Goal: Task Accomplishment & Management: Use online tool/utility

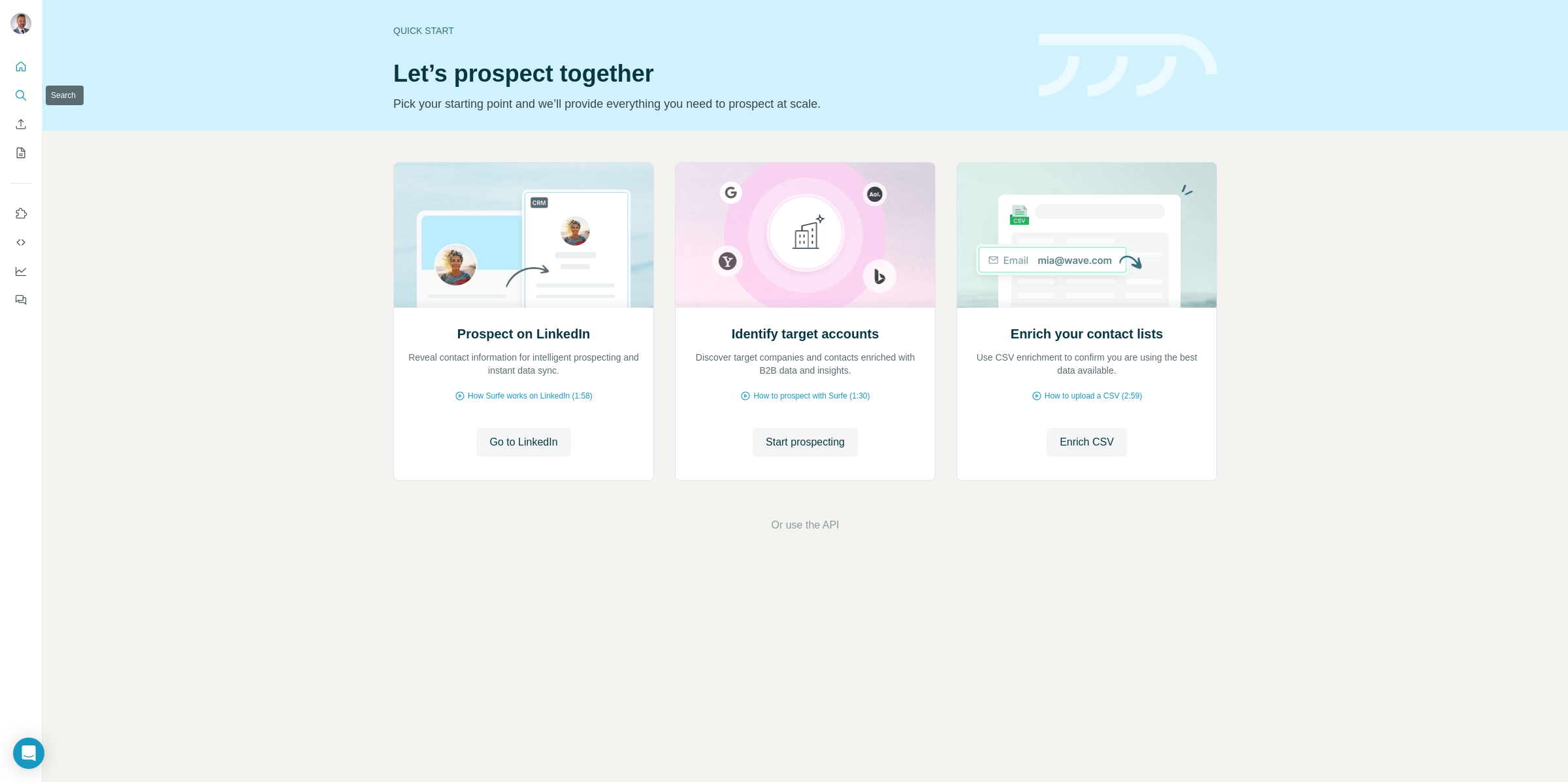
click at [17, 95] on icon "Search" at bounding box center [21, 95] width 13 height 13
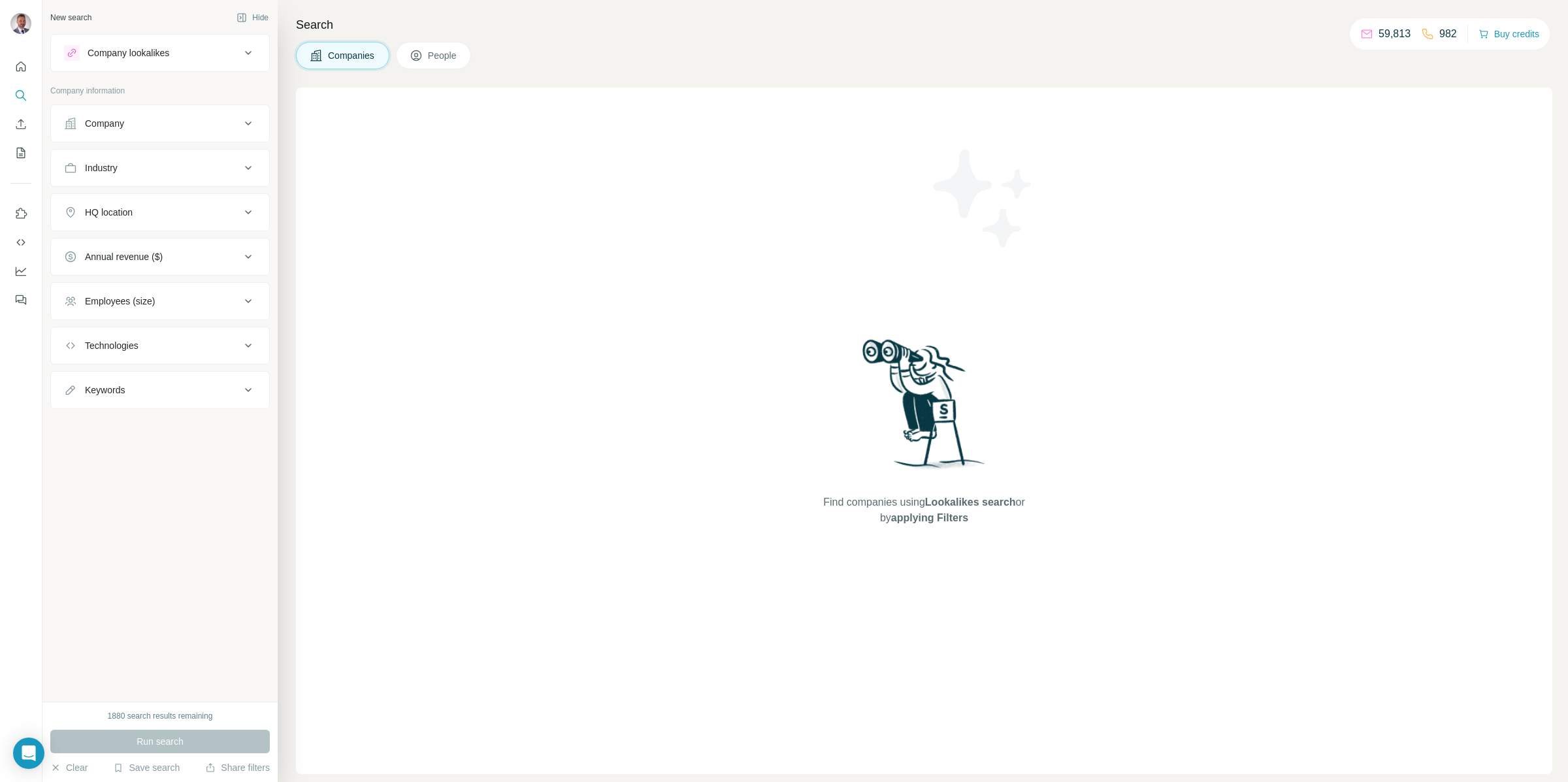
click at [174, 130] on button "Company" at bounding box center [160, 123] width 218 height 31
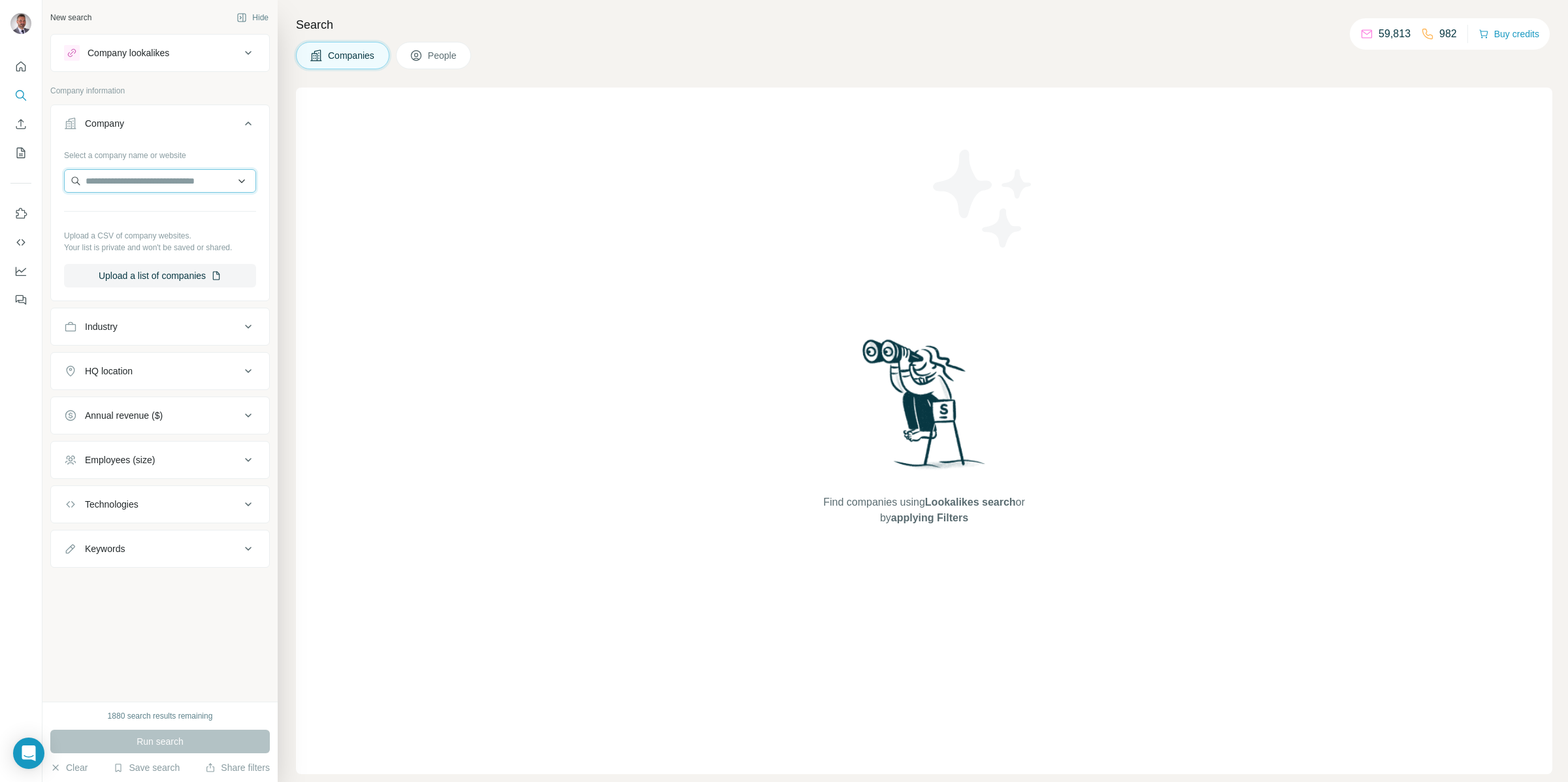
click at [181, 182] on input "text" at bounding box center [160, 181] width 192 height 23
type input "*******"
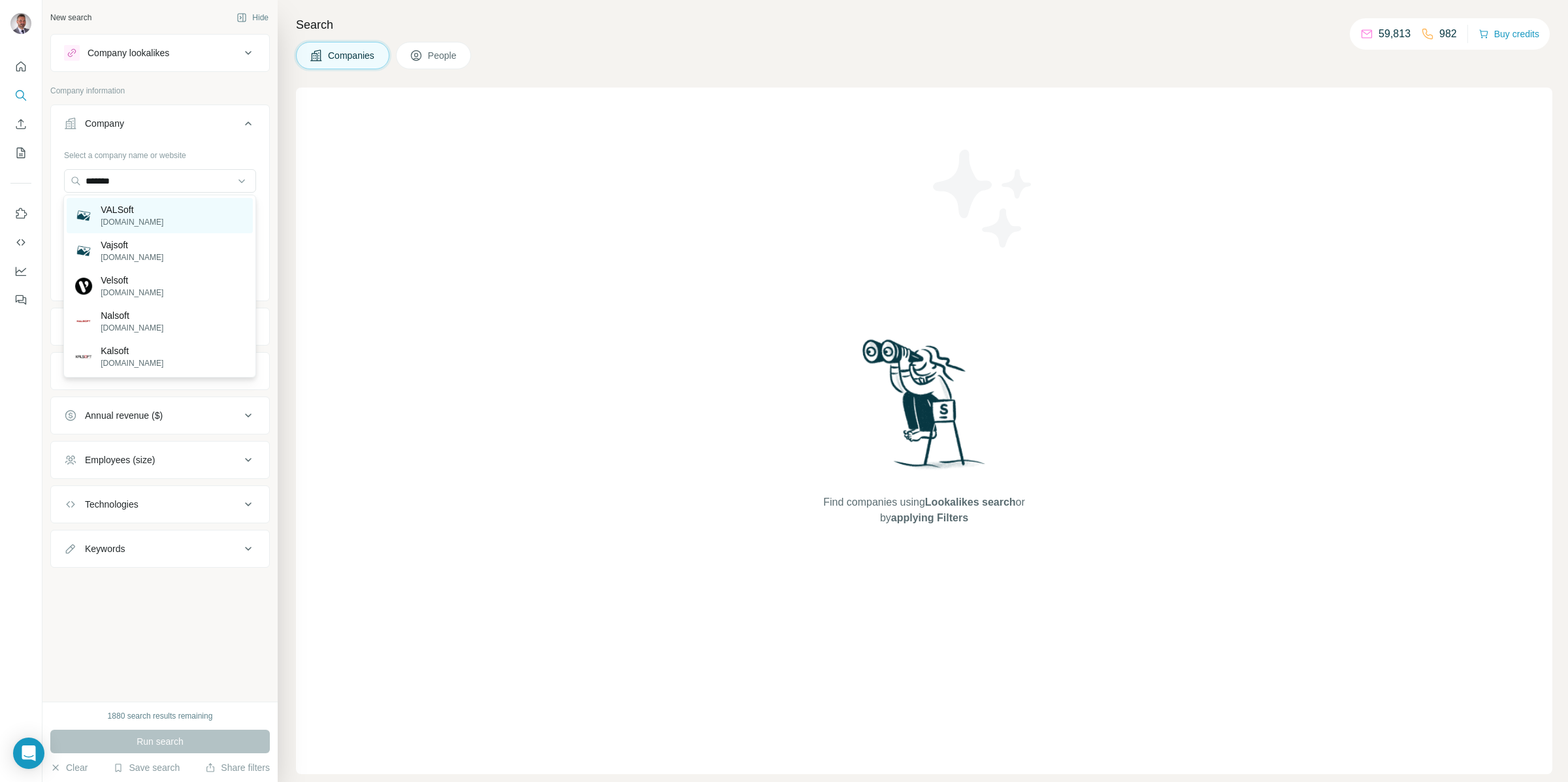
click at [200, 216] on div "VALSoft [DOMAIN_NAME]" at bounding box center [160, 216] width 187 height 35
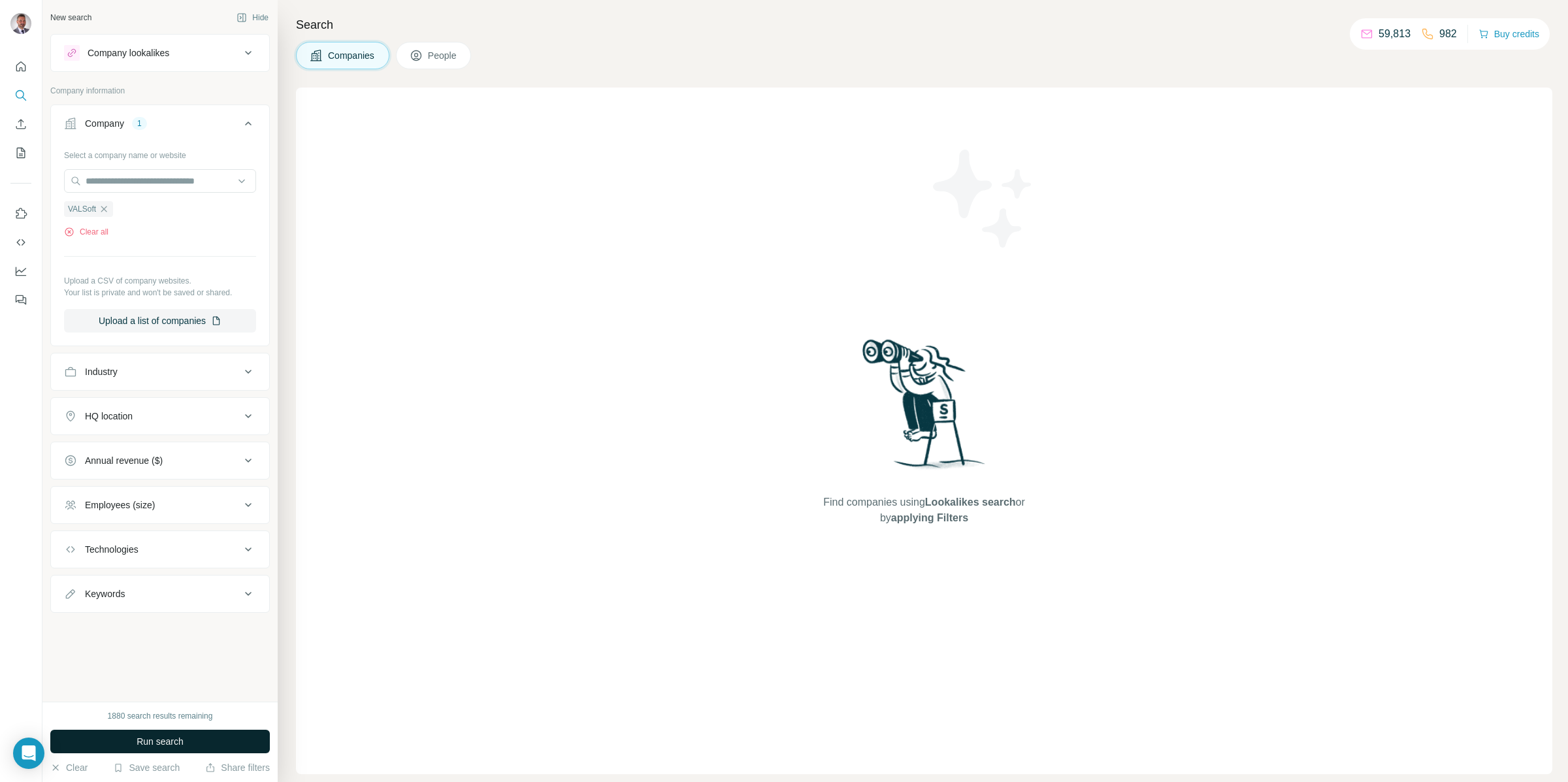
click at [123, 744] on button "Run search" at bounding box center [160, 741] width 219 height 23
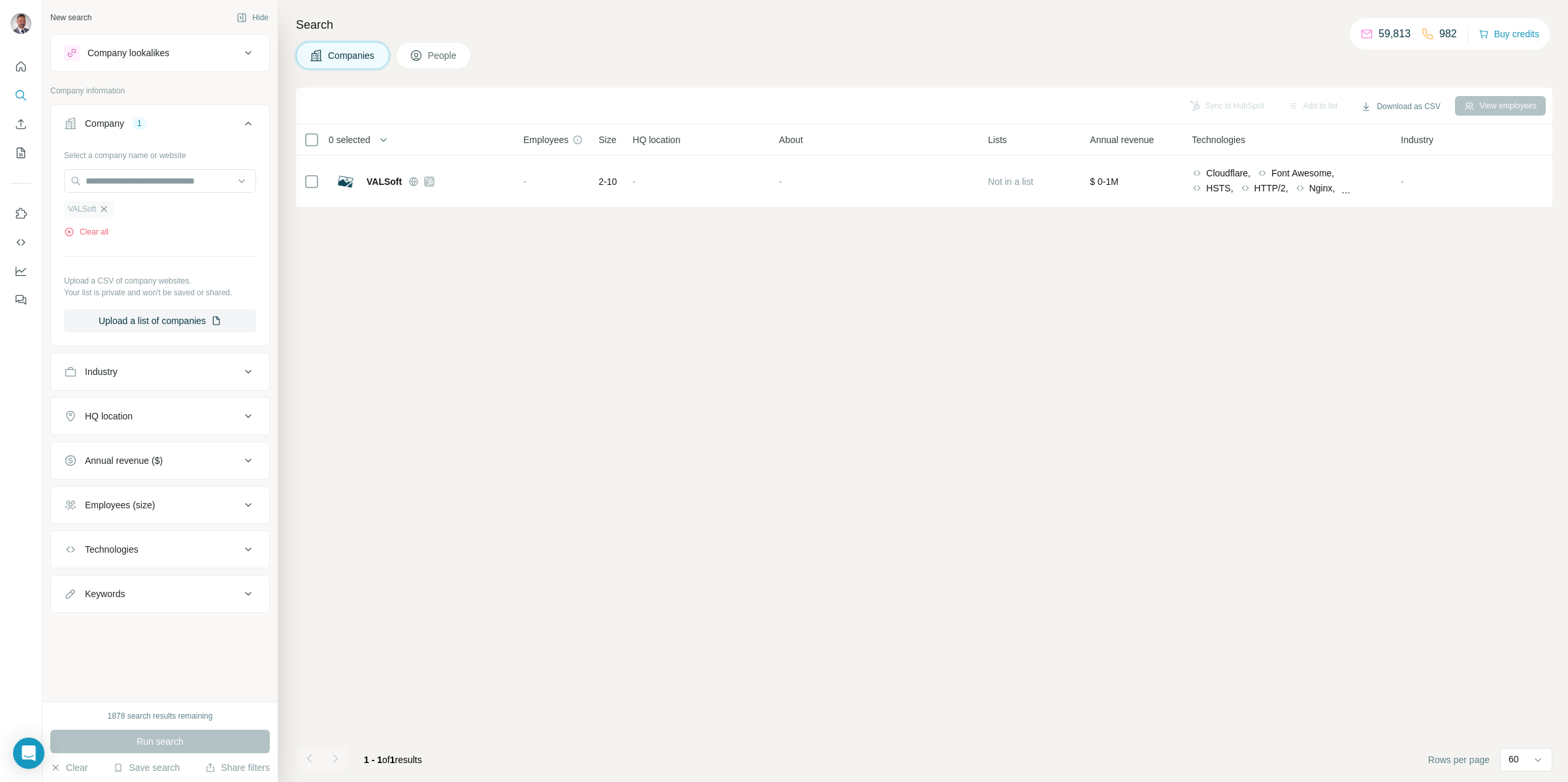
click at [104, 208] on icon "button" at bounding box center [104, 208] width 11 height 11
click at [129, 181] on input "text" at bounding box center [160, 181] width 192 height 23
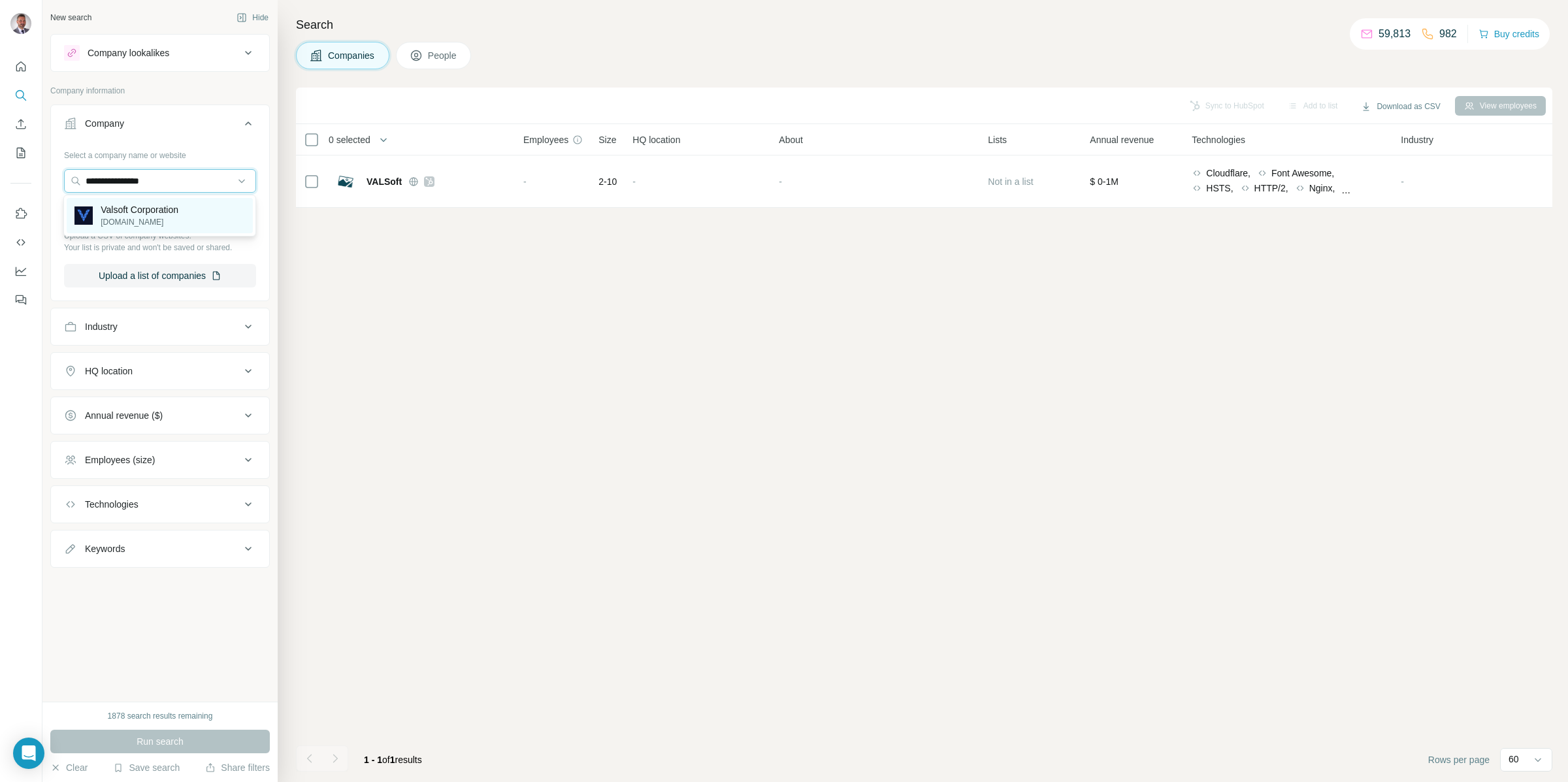
type input "**********"
click at [139, 220] on p "[DOMAIN_NAME]" at bounding box center [140, 222] width 78 height 12
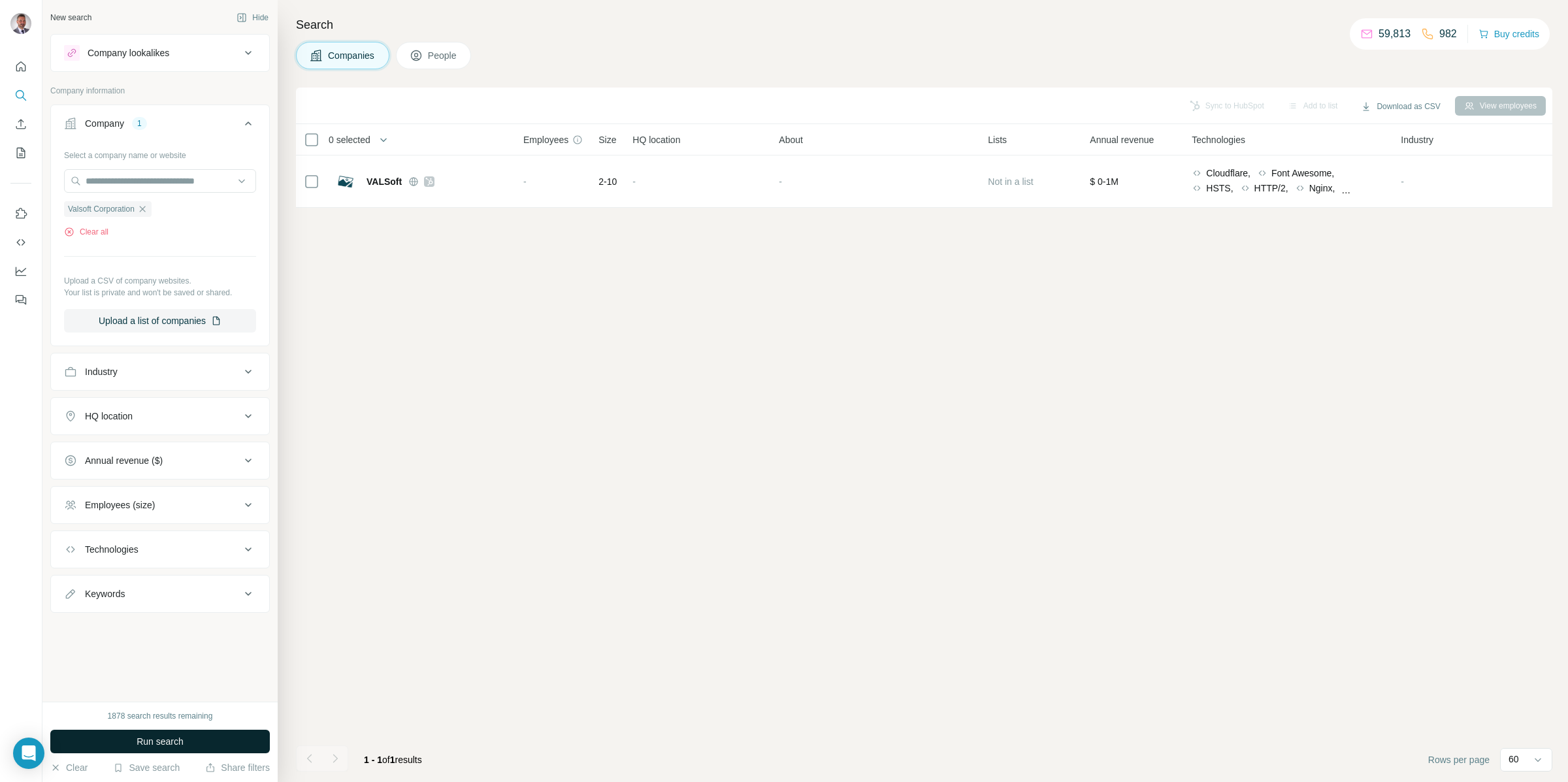
click at [190, 749] on button "Run search" at bounding box center [160, 741] width 219 height 23
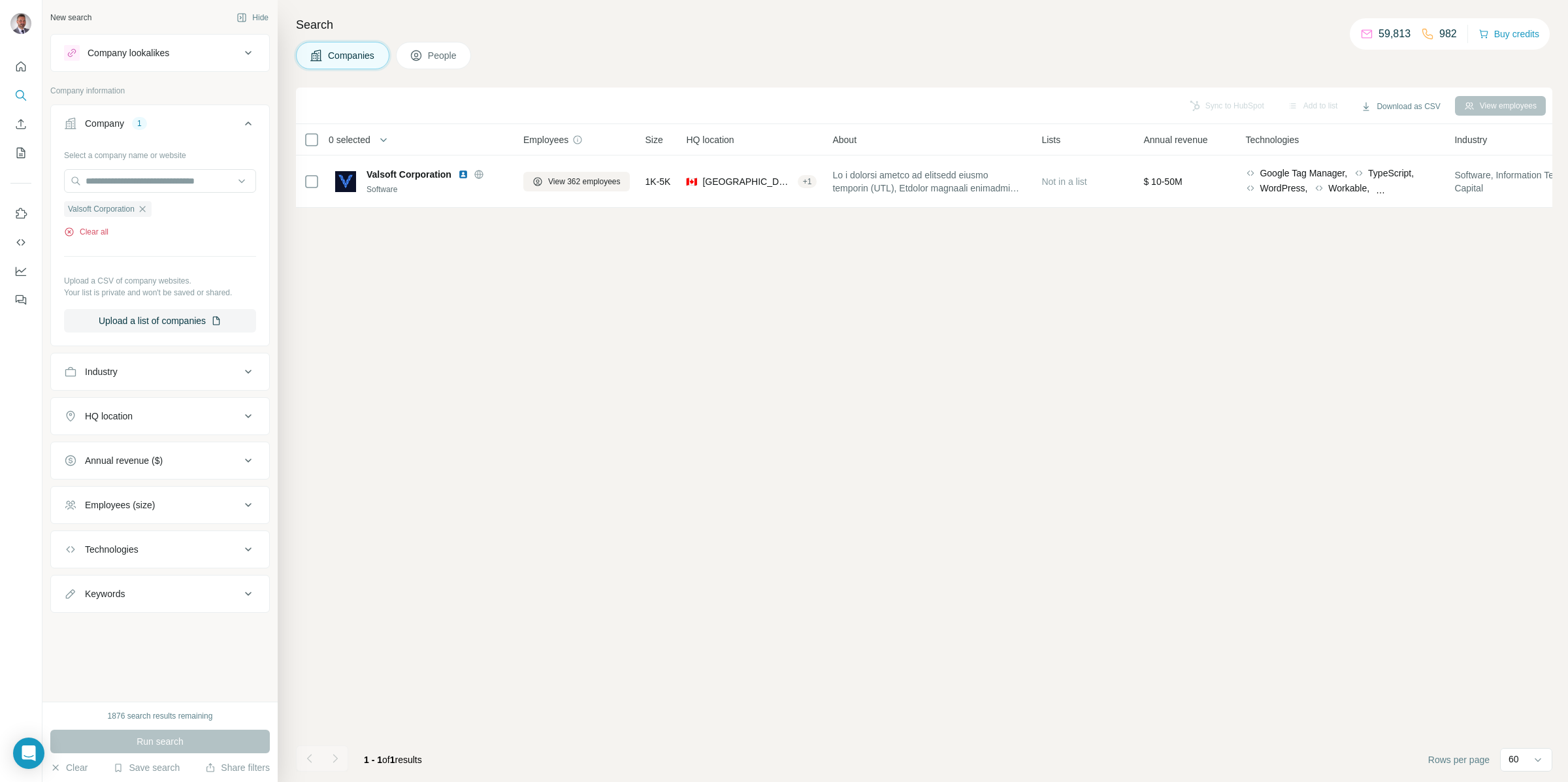
click at [101, 233] on button "Clear all" at bounding box center [86, 232] width 45 height 12
click at [153, 57] on div "Company lookalikes" at bounding box center [128, 52] width 82 height 13
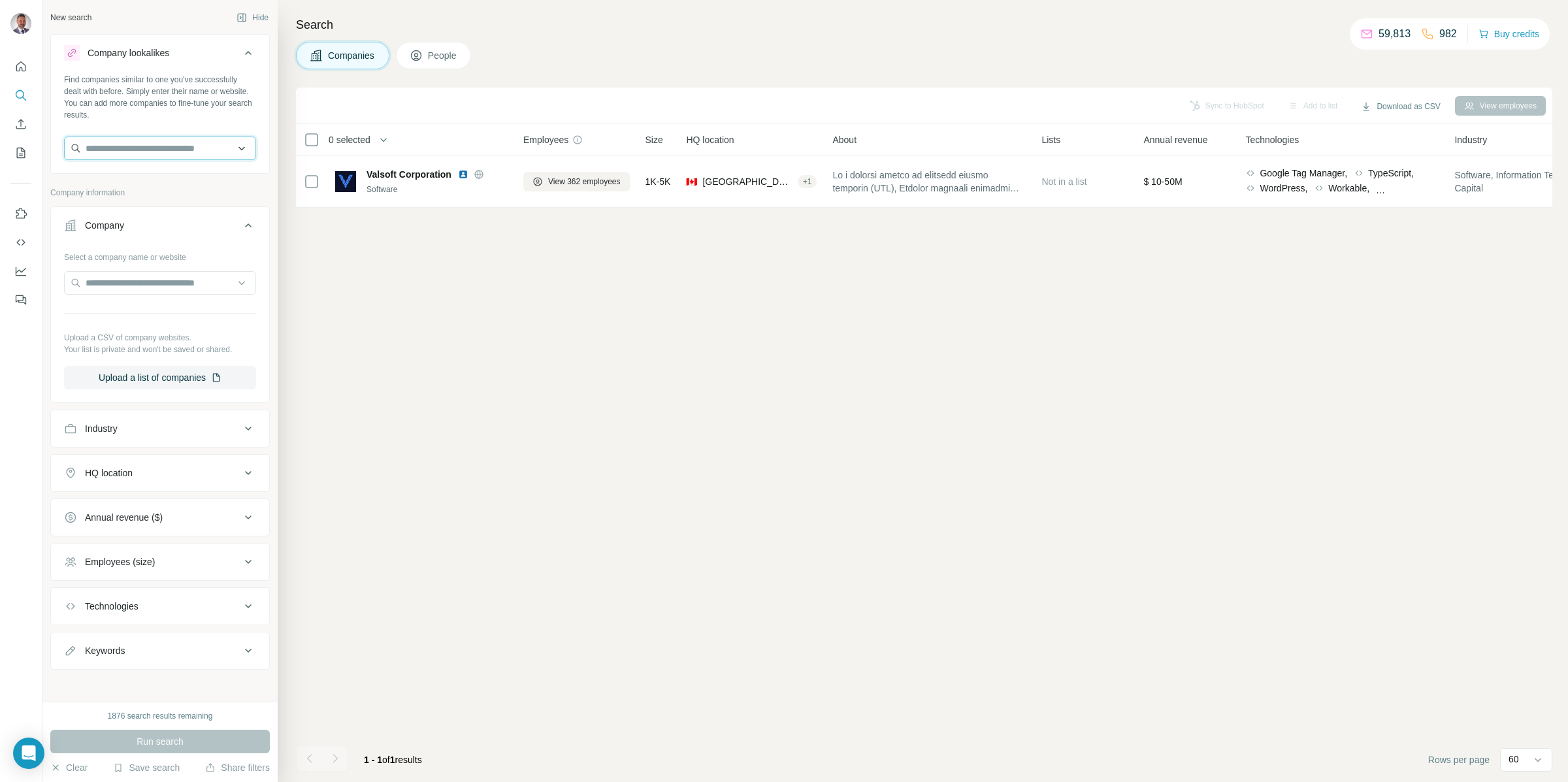
click at [157, 144] on input "text" at bounding box center [160, 148] width 192 height 23
type input "**********"
click at [150, 186] on p "[DOMAIN_NAME]" at bounding box center [140, 190] width 78 height 12
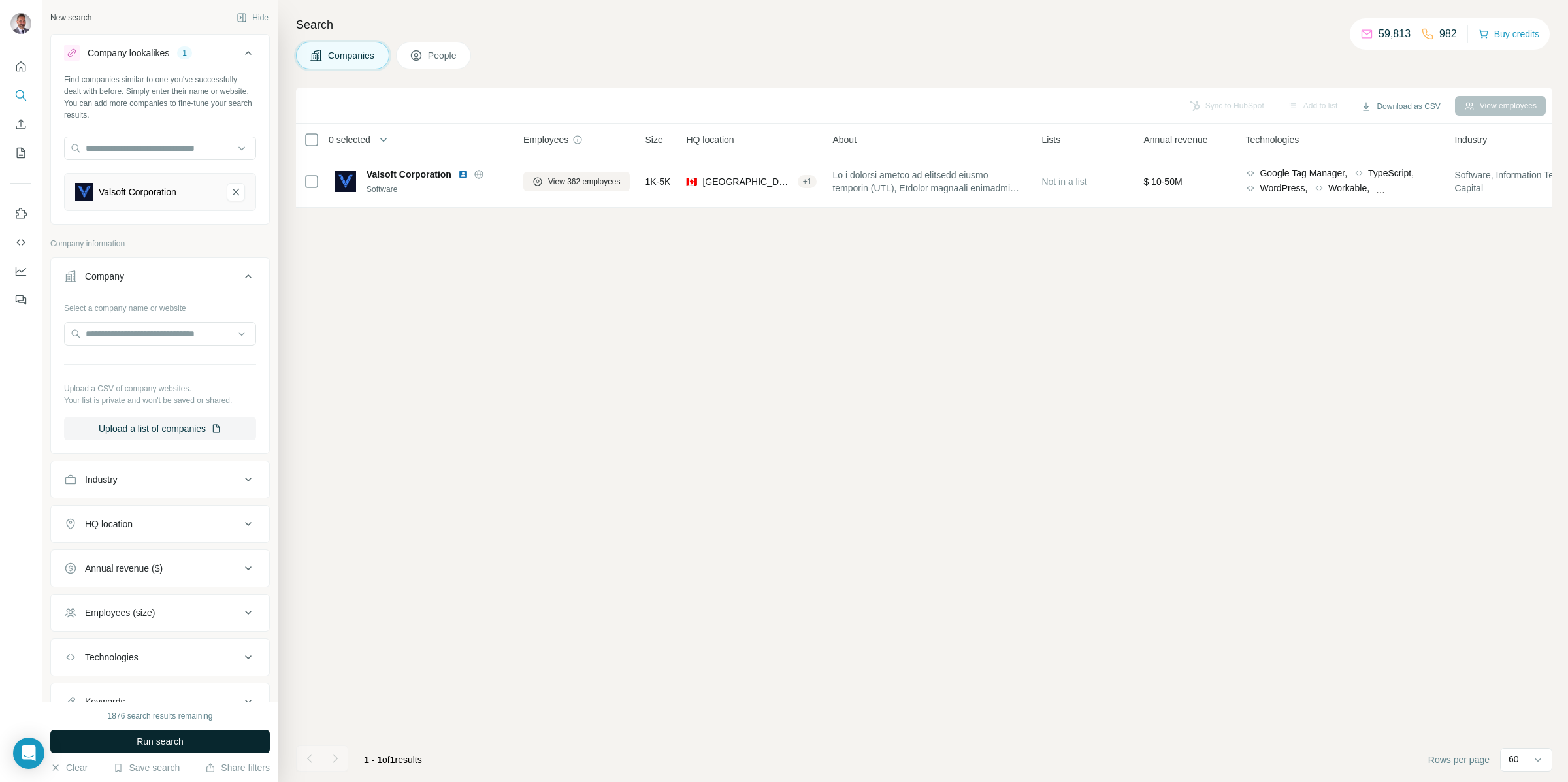
click at [180, 746] on span "Run search" at bounding box center [160, 741] width 47 height 13
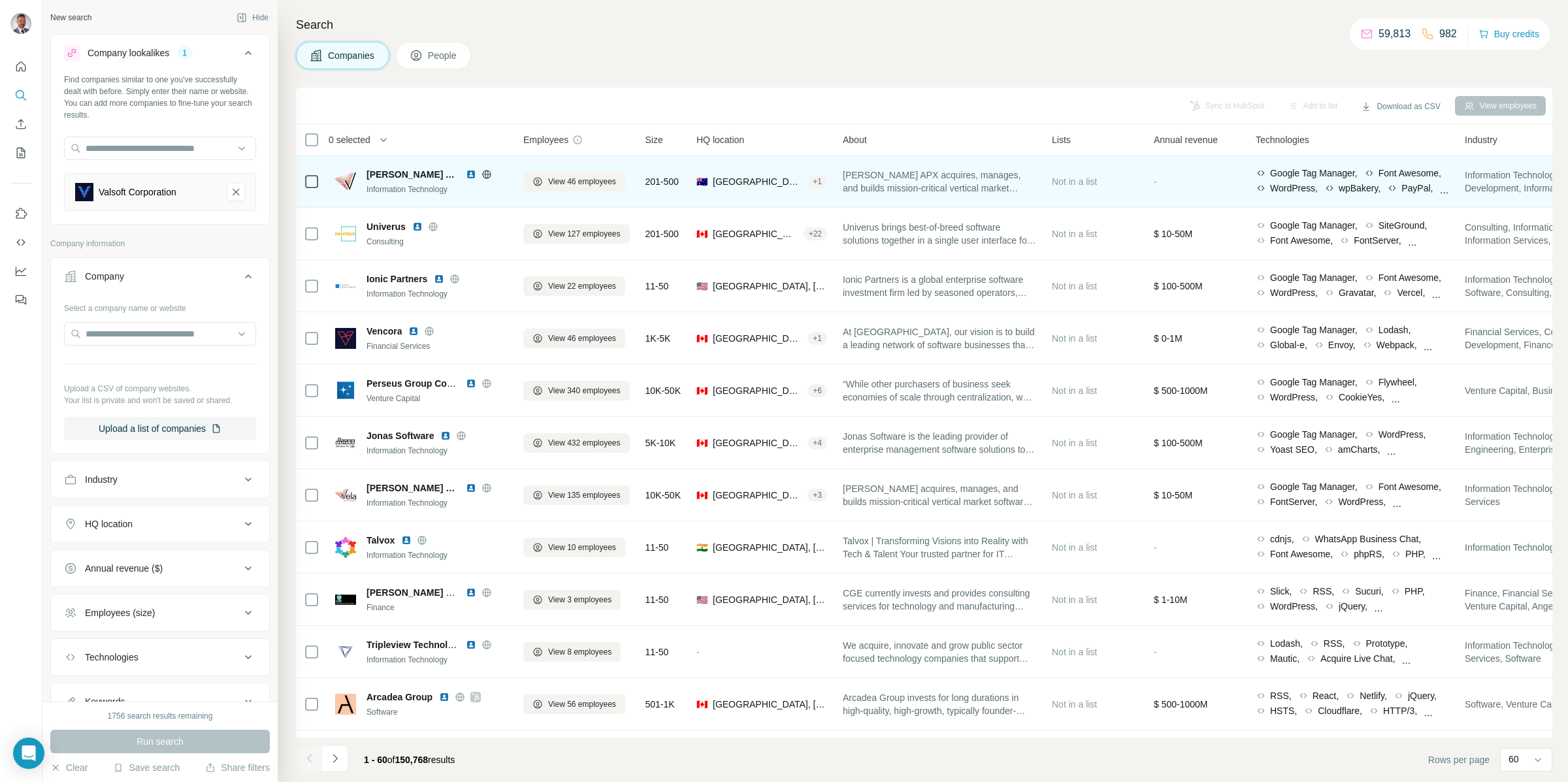
click at [466, 172] on img at bounding box center [471, 174] width 11 height 11
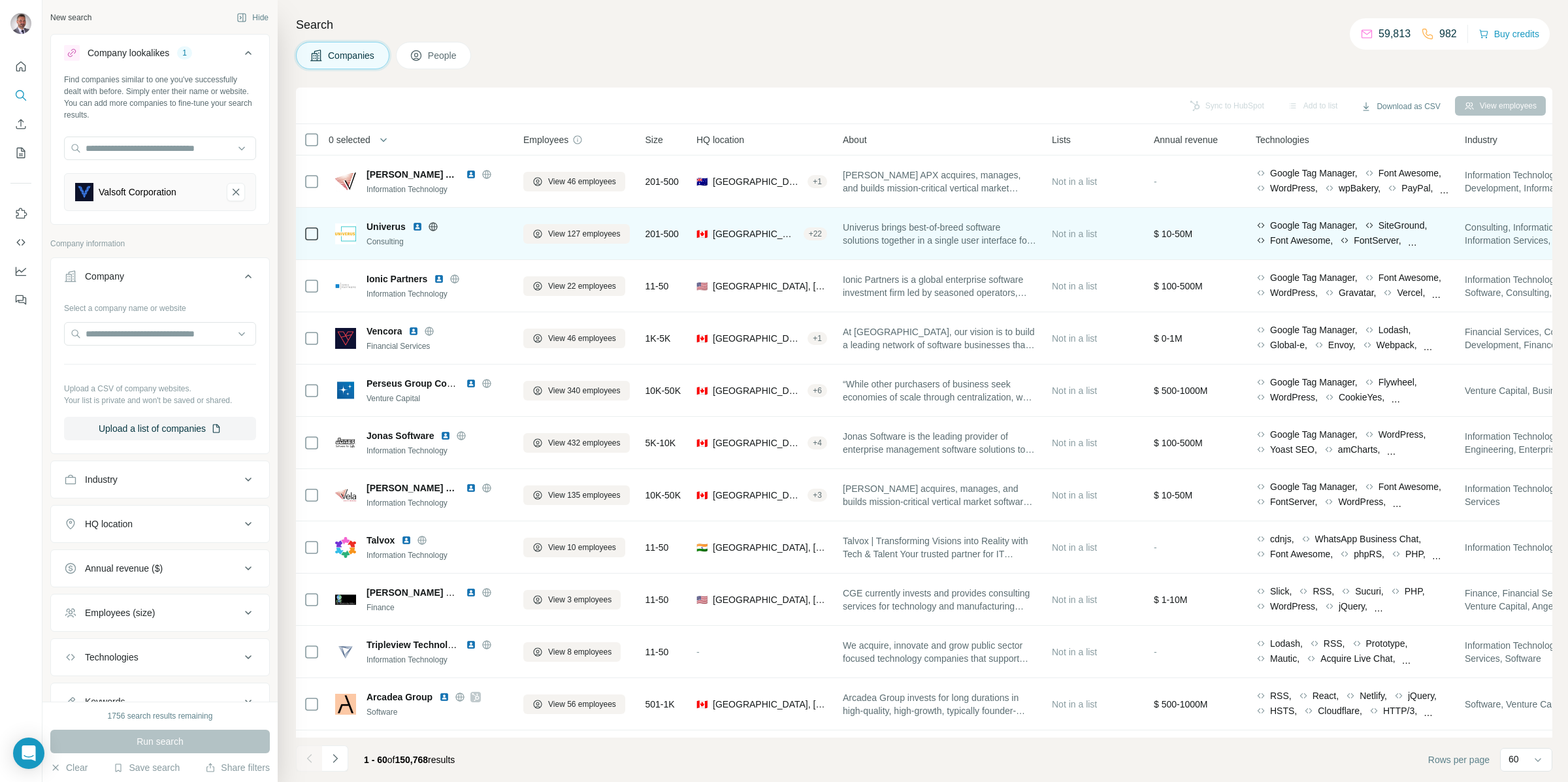
scroll to position [0, 4]
click at [413, 226] on img at bounding box center [417, 226] width 11 height 11
